Goal: Book appointment/travel/reservation

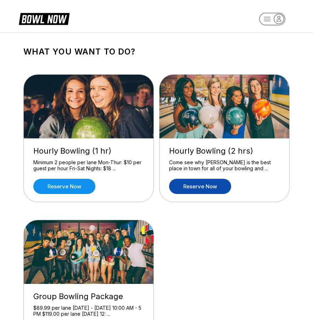
click at [209, 188] on link "Reserve now" at bounding box center [200, 186] width 62 height 15
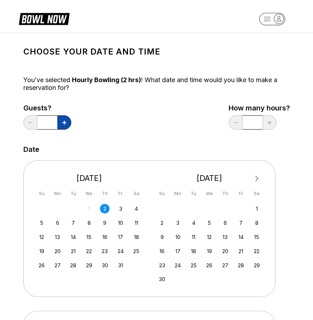
click at [61, 127] on button at bounding box center [64, 122] width 14 height 14
type input "*"
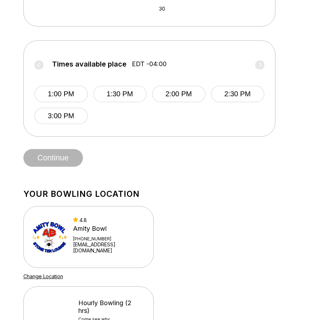
scroll to position [214, 0]
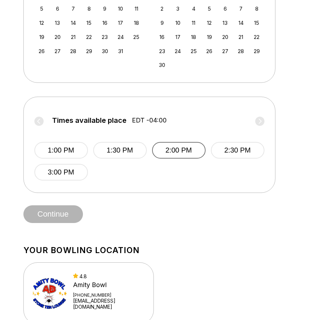
click at [174, 155] on button "2:00 PM" at bounding box center [178, 150] width 53 height 17
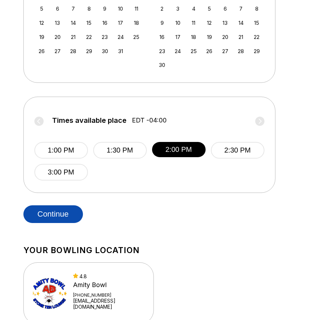
click at [48, 213] on button "Continue" at bounding box center [53, 214] width 60 height 18
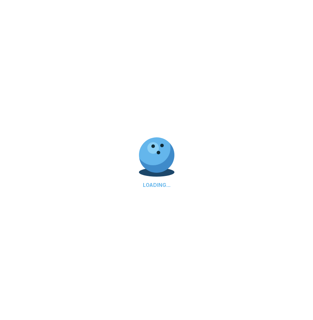
select select "**"
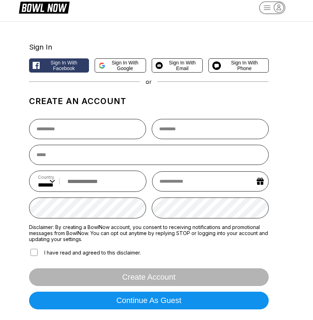
scroll to position [35, 0]
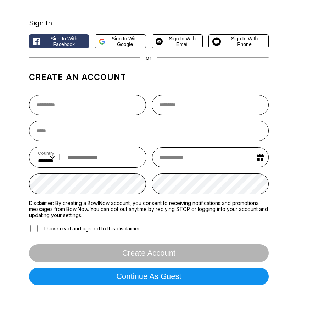
click at [147, 260] on div "Create account" at bounding box center [149, 253] width 240 height 18
click at [144, 256] on div "Create account" at bounding box center [149, 253] width 240 height 18
click at [143, 256] on div "Create account" at bounding box center [149, 253] width 240 height 18
click at [128, 251] on div "Create account" at bounding box center [149, 253] width 240 height 18
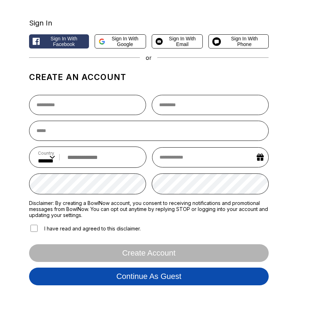
click at [144, 286] on button "Continue as guest" at bounding box center [149, 277] width 240 height 18
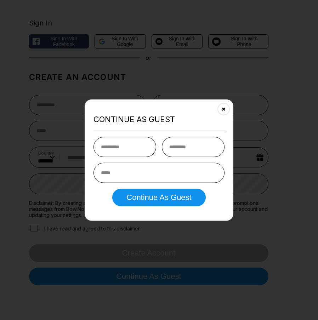
click at [218, 115] on h2 "Continue as Guest" at bounding box center [159, 120] width 131 height 10
click at [220, 111] on button "Close" at bounding box center [223, 109] width 17 height 17
